Goal: Task Accomplishment & Management: Use online tool/utility

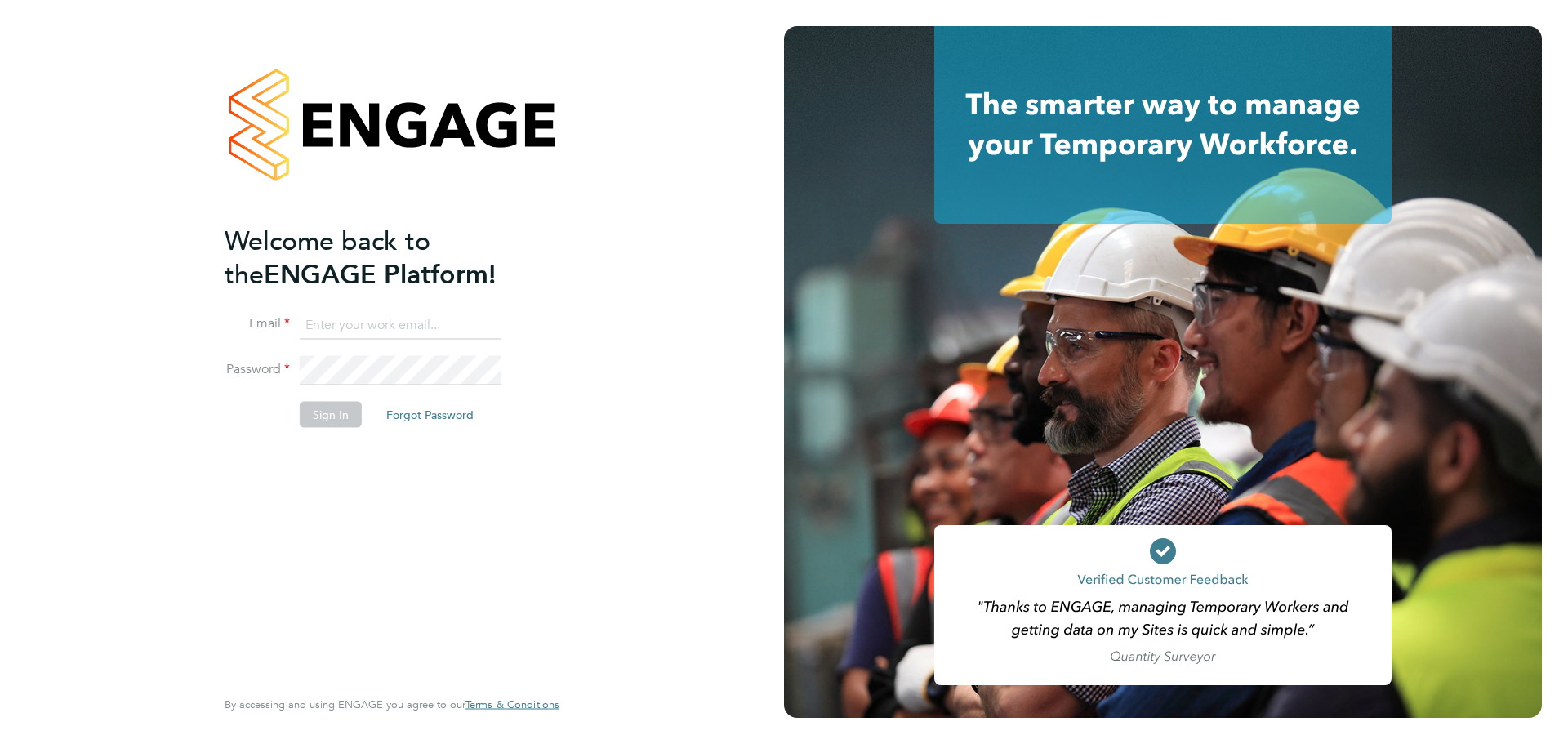
type input "abbie.weatherby@bcuk.co.uk"
click at [345, 409] on button "Sign In" at bounding box center [331, 414] width 62 height 27
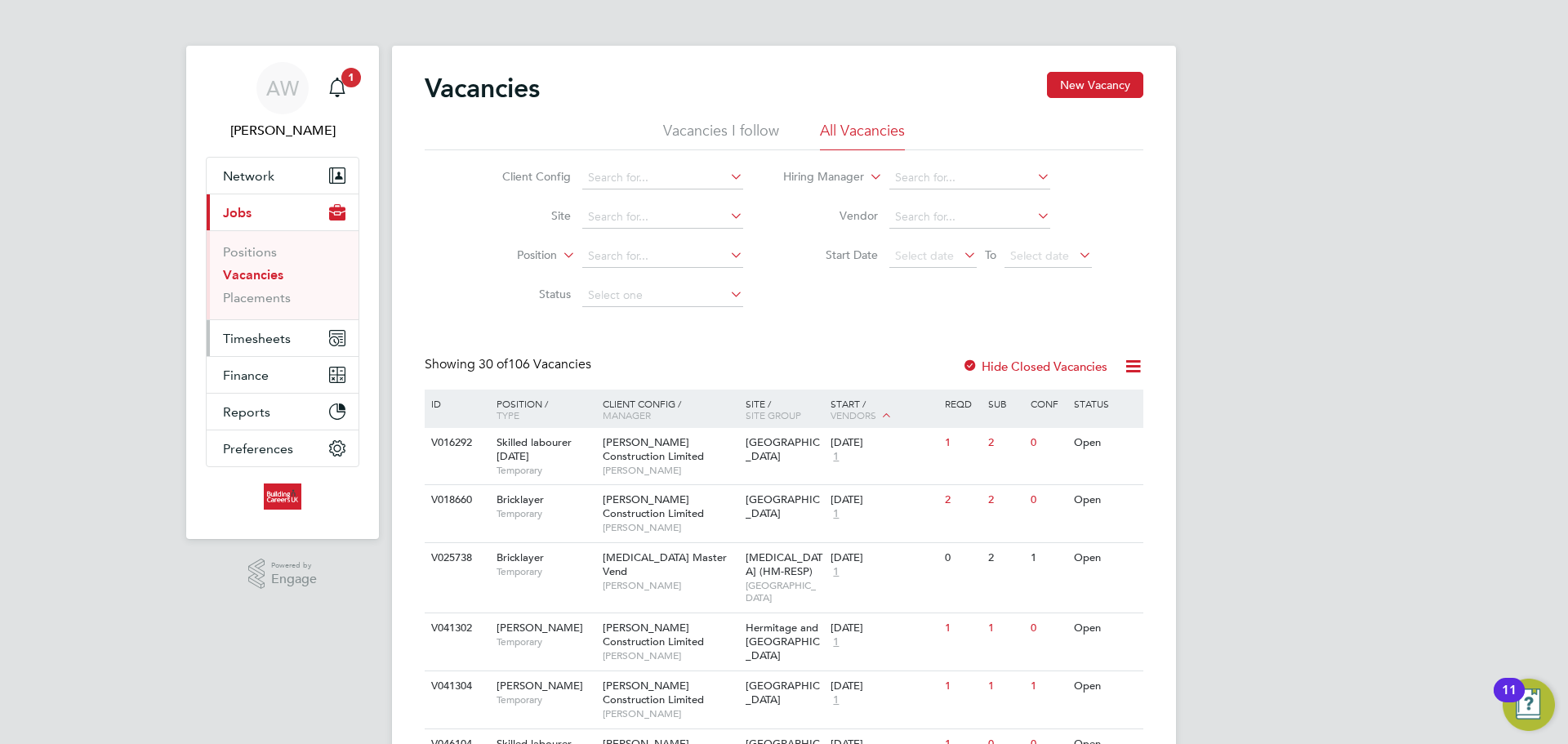
click at [293, 345] on button "Timesheets" at bounding box center [283, 338] width 152 height 36
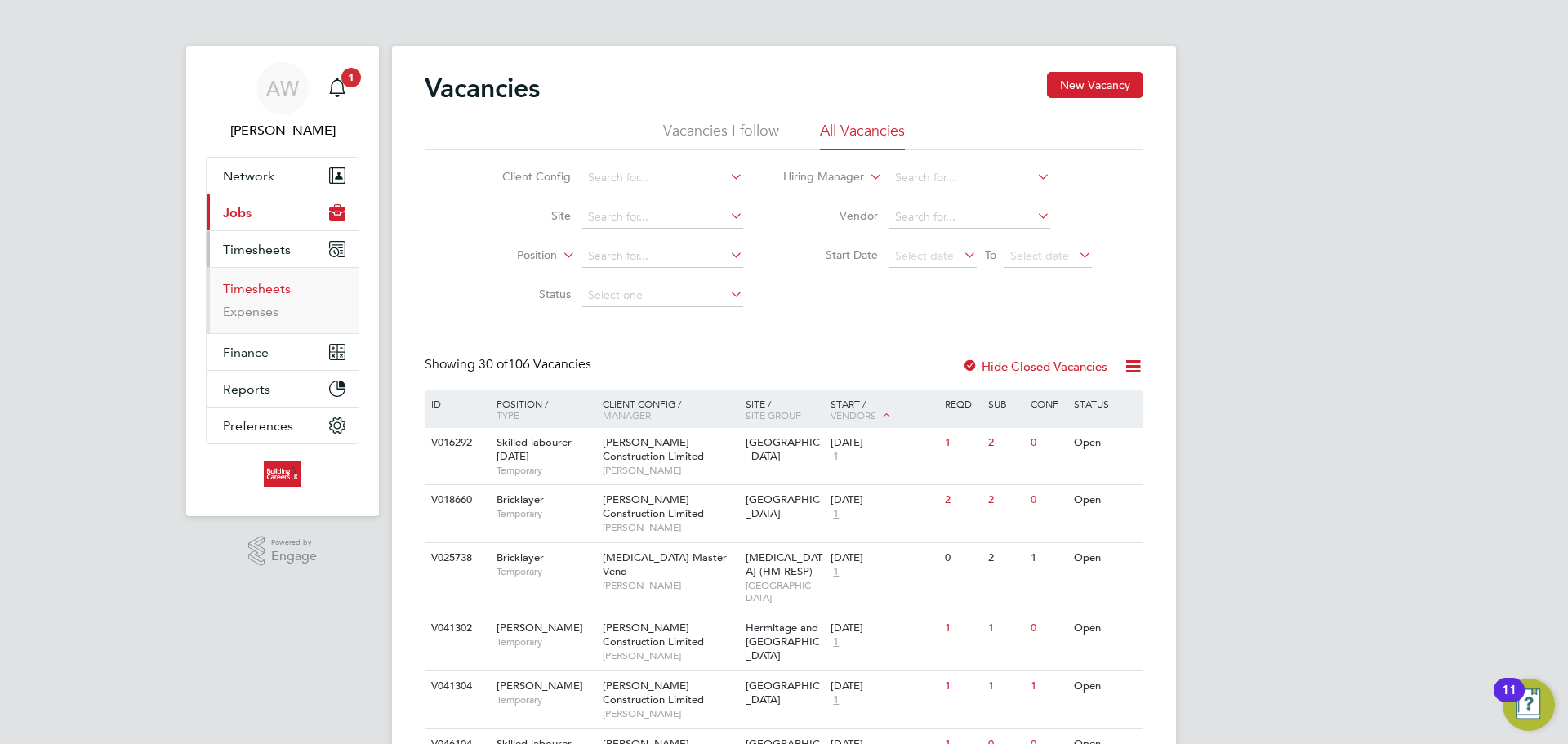
click at [268, 287] on link "Timesheets" at bounding box center [257, 288] width 68 height 16
